Goal: Information Seeking & Learning: Learn about a topic

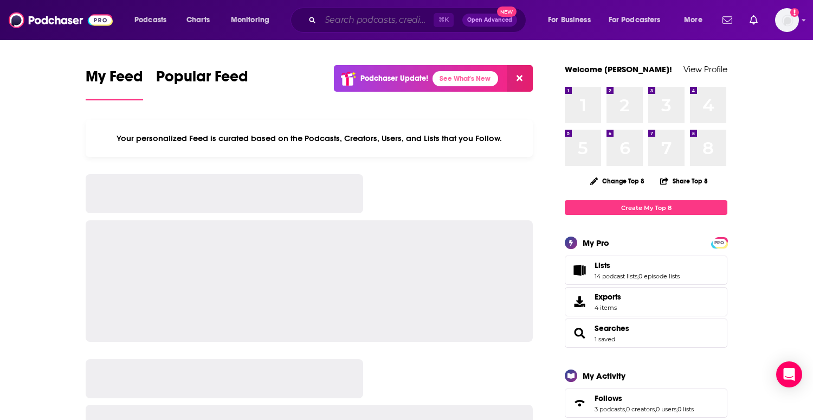
click at [393, 23] on input "Search podcasts, credits, & more..." at bounding box center [376, 19] width 113 height 17
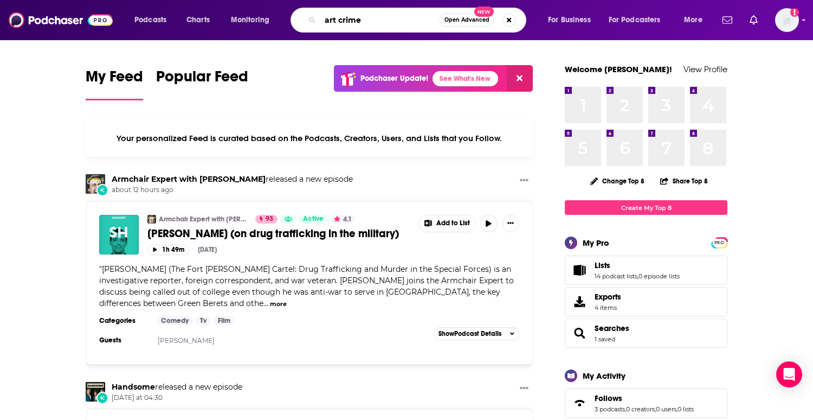
type input "art crime"
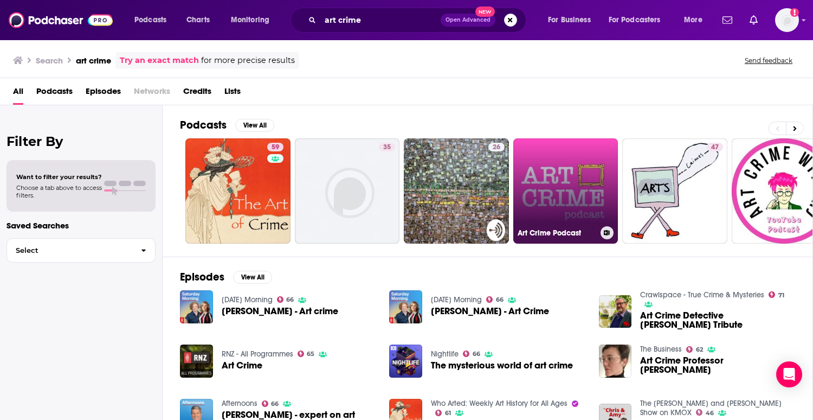
click at [552, 208] on link "Art Crime Podcast" at bounding box center [565, 190] width 105 height 105
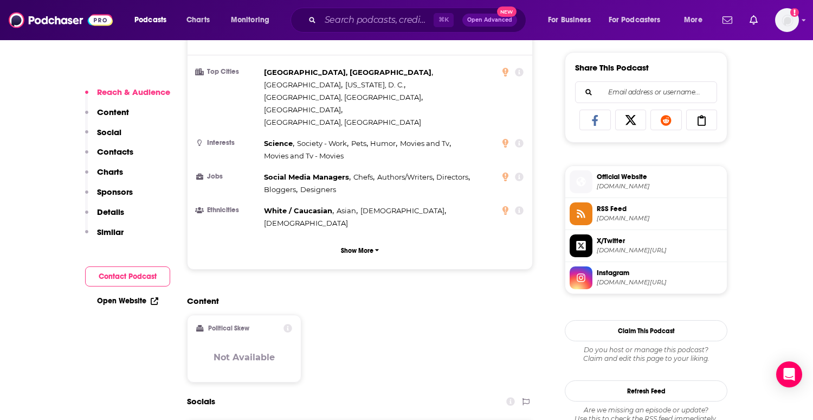
scroll to position [668, 0]
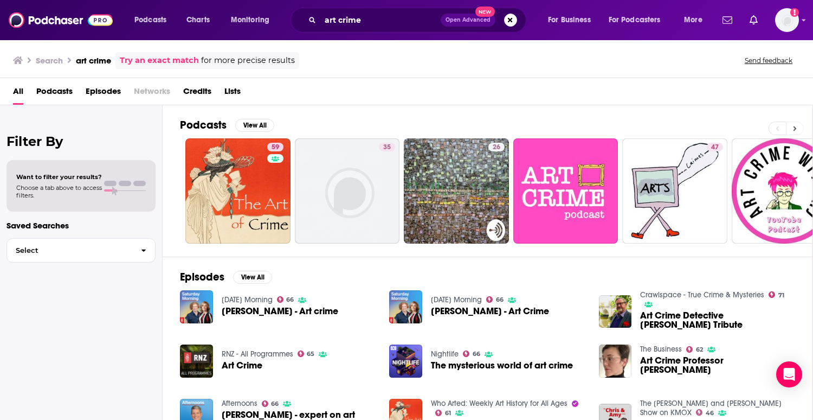
click at [794, 128] on icon at bounding box center [795, 129] width 4 height 8
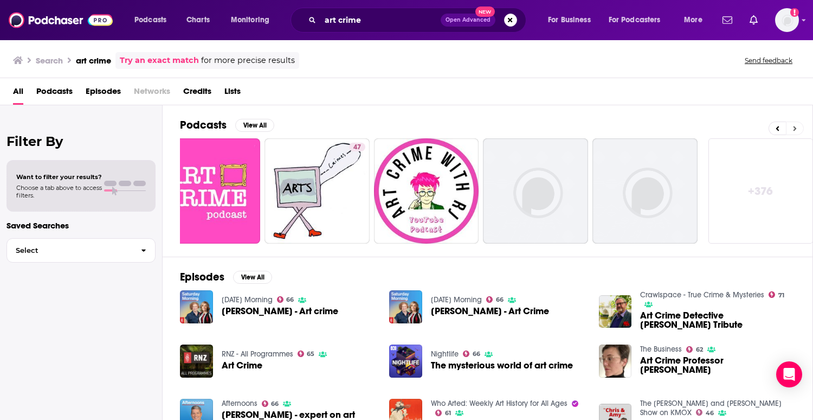
scroll to position [0, 363]
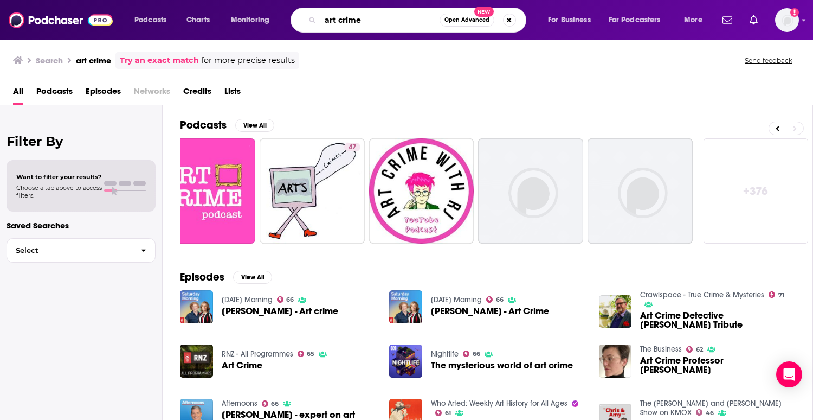
click at [381, 25] on input "art crime" at bounding box center [379, 19] width 119 height 17
type input "art"
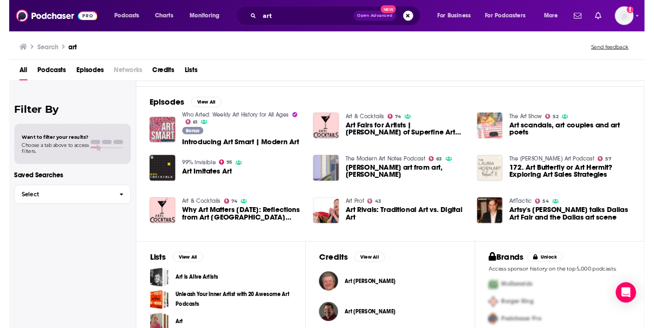
scroll to position [149, 0]
